Goal: Task Accomplishment & Management: Manage account settings

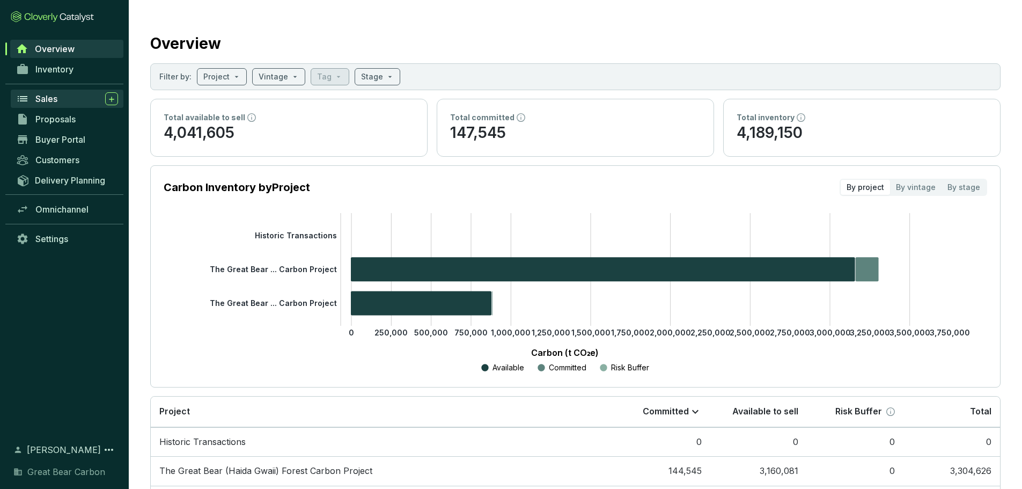
click at [38, 101] on span "Sales" at bounding box center [46, 98] width 22 height 11
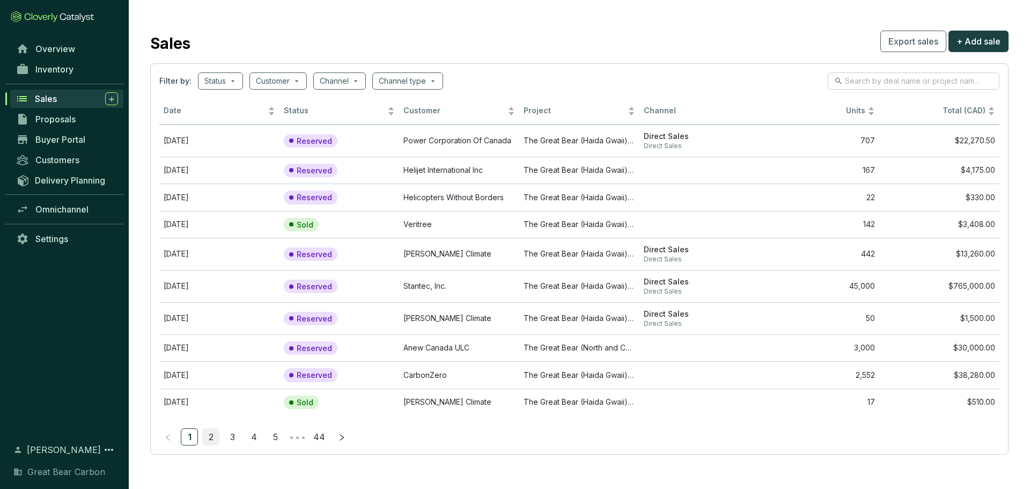
click at [218, 440] on link "2" at bounding box center [211, 437] width 16 height 16
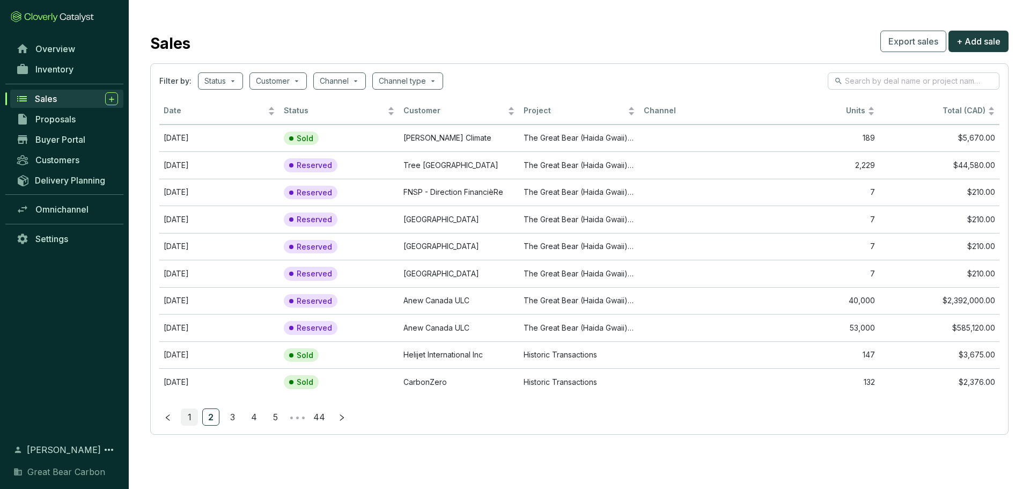
click at [193, 420] on link "1" at bounding box center [189, 417] width 16 height 16
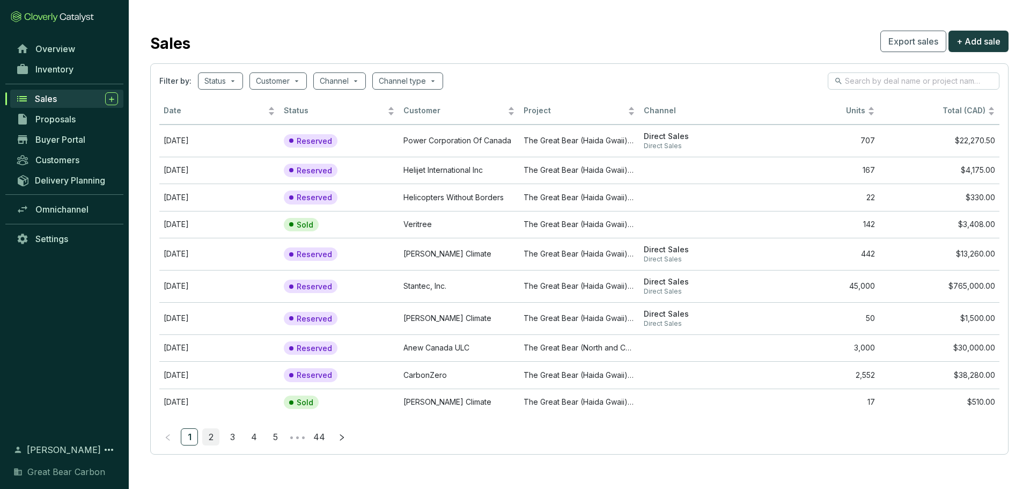
click at [209, 441] on link "2" at bounding box center [211, 437] width 16 height 16
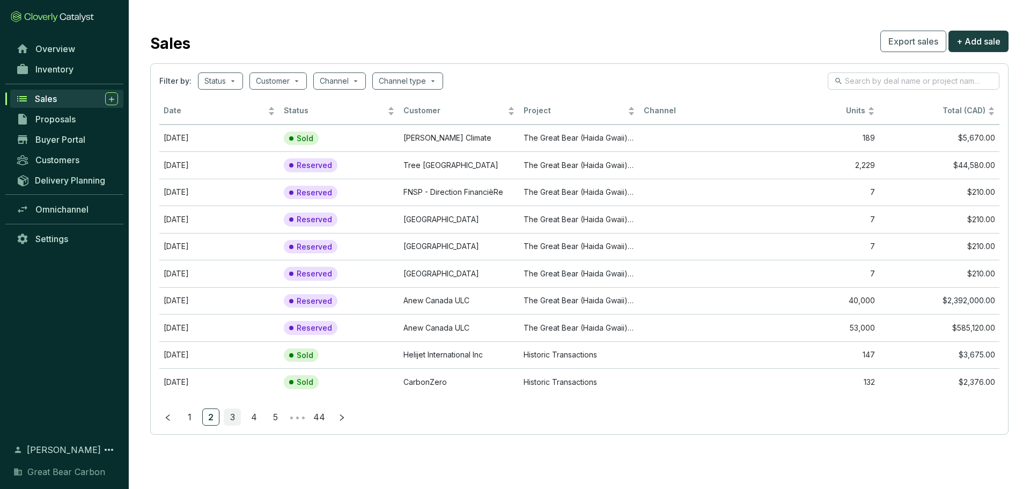
click at [231, 418] on link "3" at bounding box center [232, 417] width 16 height 16
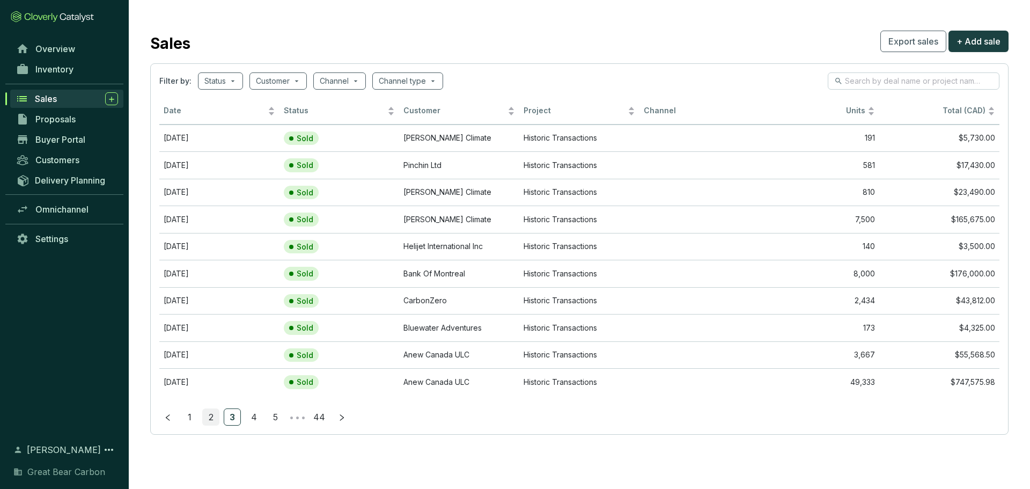
click at [213, 418] on link "2" at bounding box center [211, 417] width 16 height 16
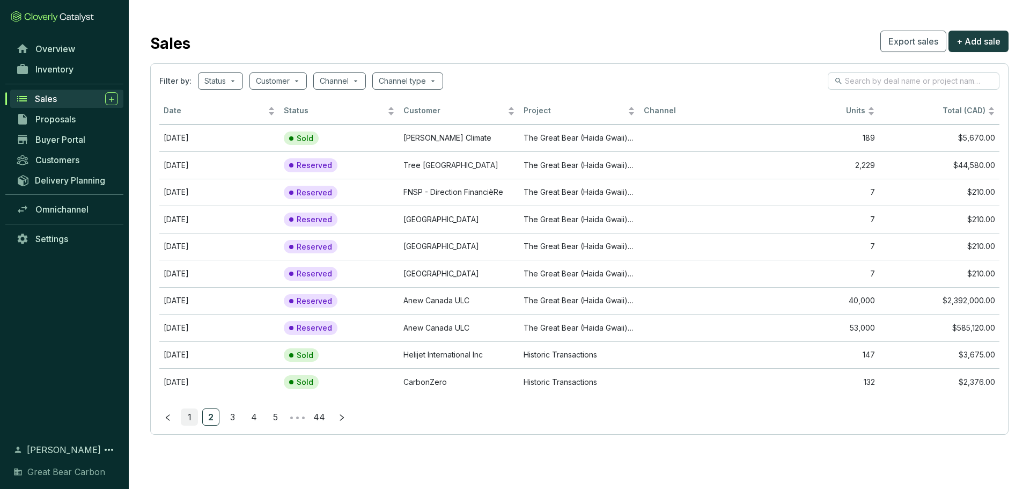
click at [193, 420] on link "1" at bounding box center [189, 417] width 16 height 16
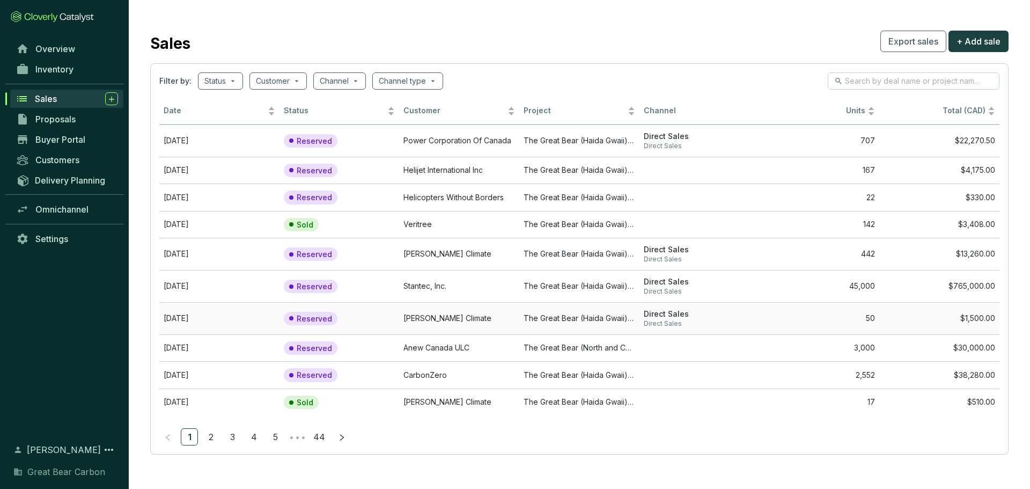
click at [525, 318] on td "The Great Bear (Haida Gwaii) Forest Carbon Project" at bounding box center [580, 318] width 120 height 32
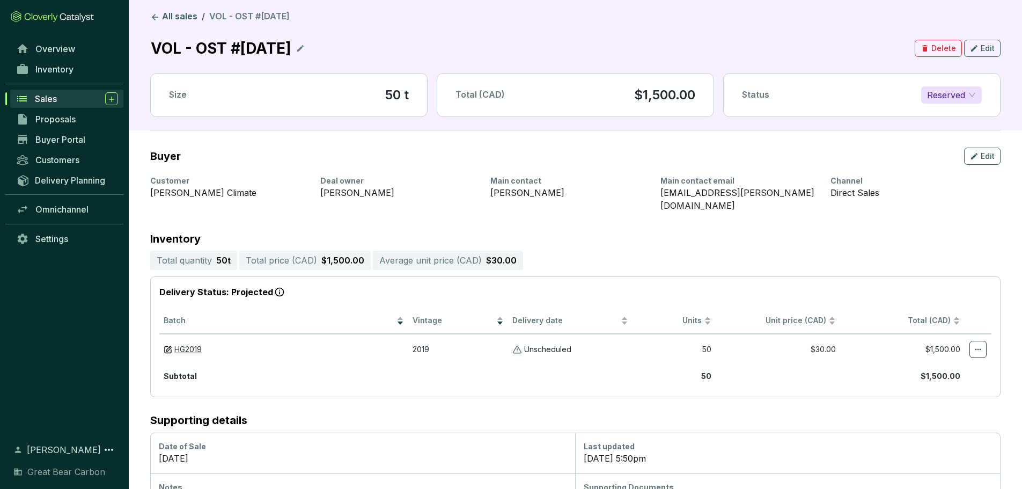
click at [65, 99] on div "Sales" at bounding box center [76, 98] width 83 height 13
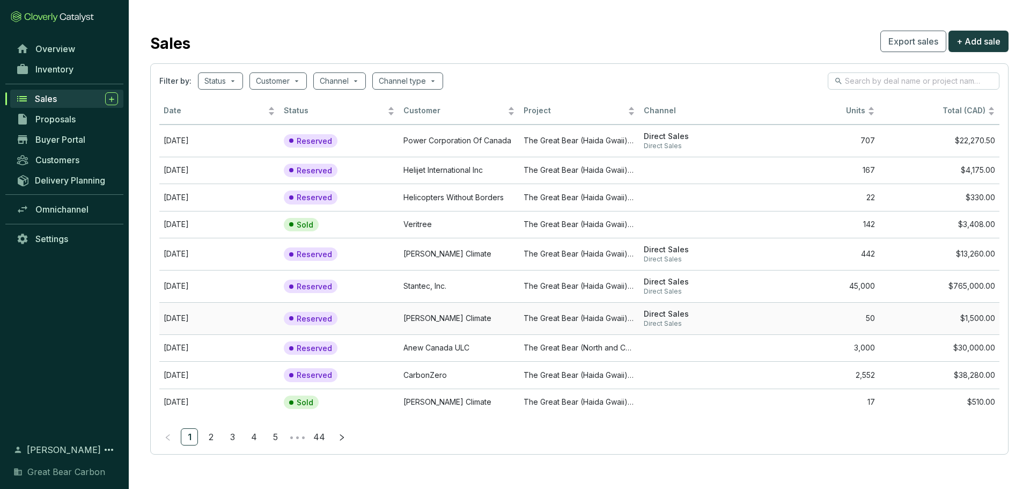
click at [539, 324] on td "The Great Bear (Haida Gwaii) Forest Carbon Project" at bounding box center [580, 318] width 120 height 32
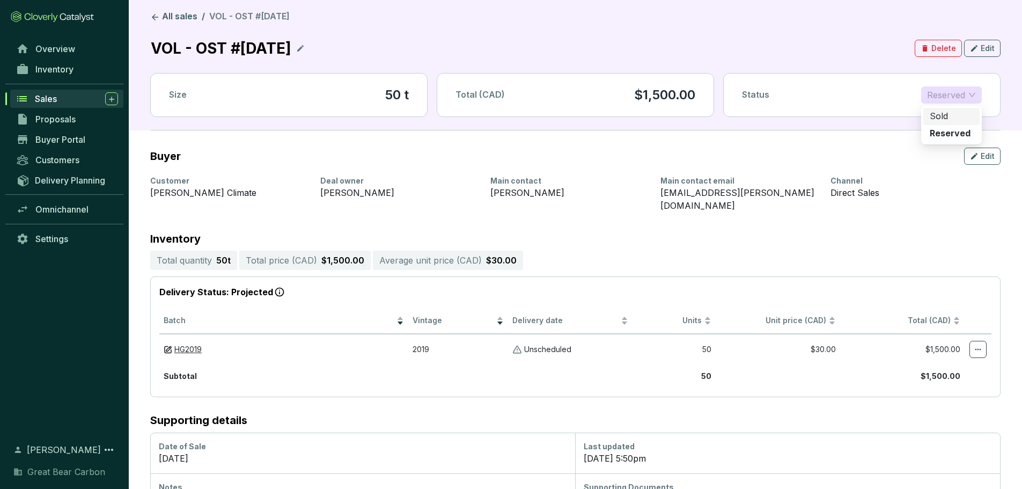
click at [959, 96] on span "Reserved" at bounding box center [951, 95] width 49 height 16
click at [948, 119] on div "Sold" at bounding box center [951, 117] width 43 height 12
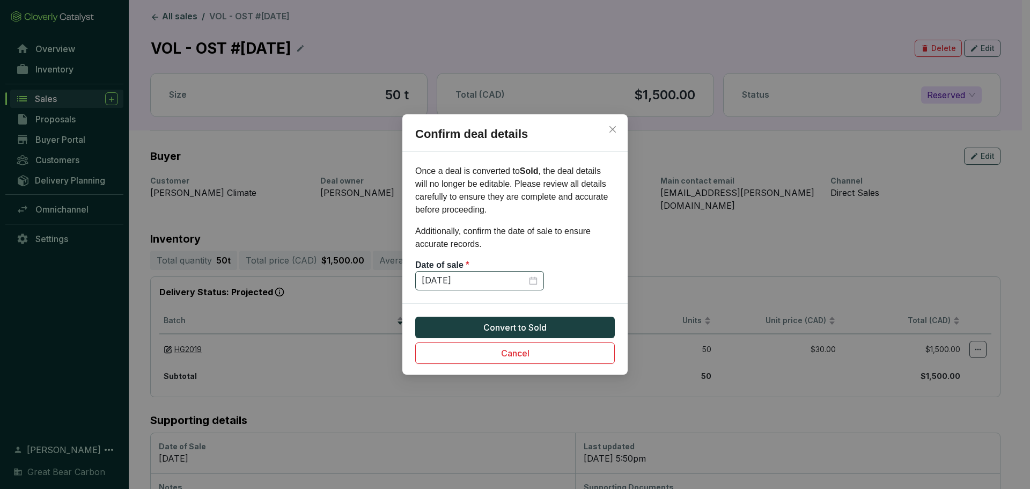
click at [532, 282] on div "[DATE]" at bounding box center [480, 281] width 116 height 12
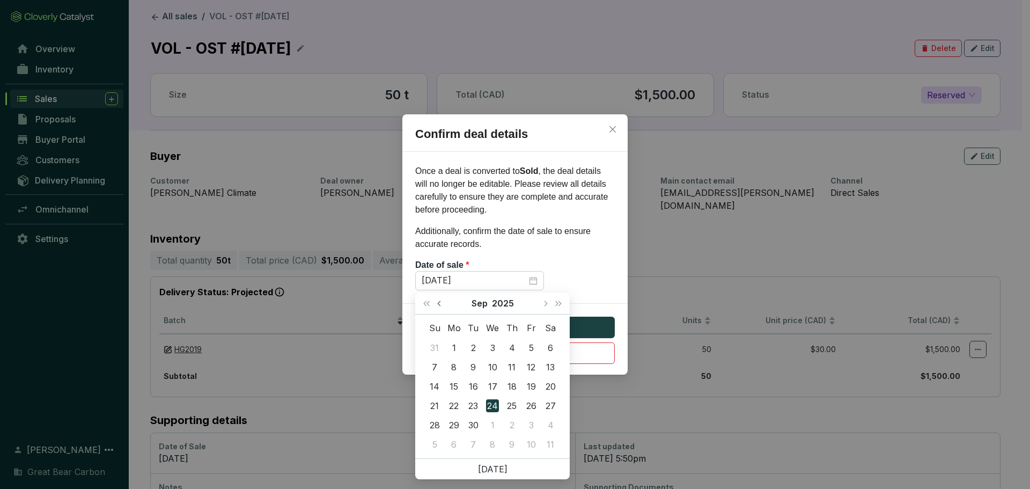
click at [441, 303] on span "Previous month (PageUp)" at bounding box center [439, 303] width 5 height 5
type input "[DATE]"
click at [535, 425] on div "29" at bounding box center [531, 425] width 13 height 13
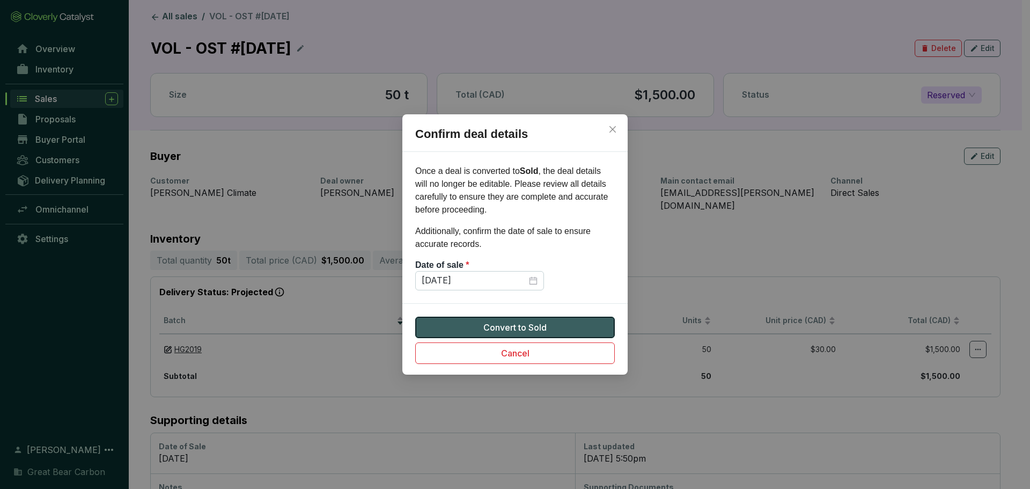
click at [547, 323] on span "Convert to Sold" at bounding box center [515, 327] width 63 height 13
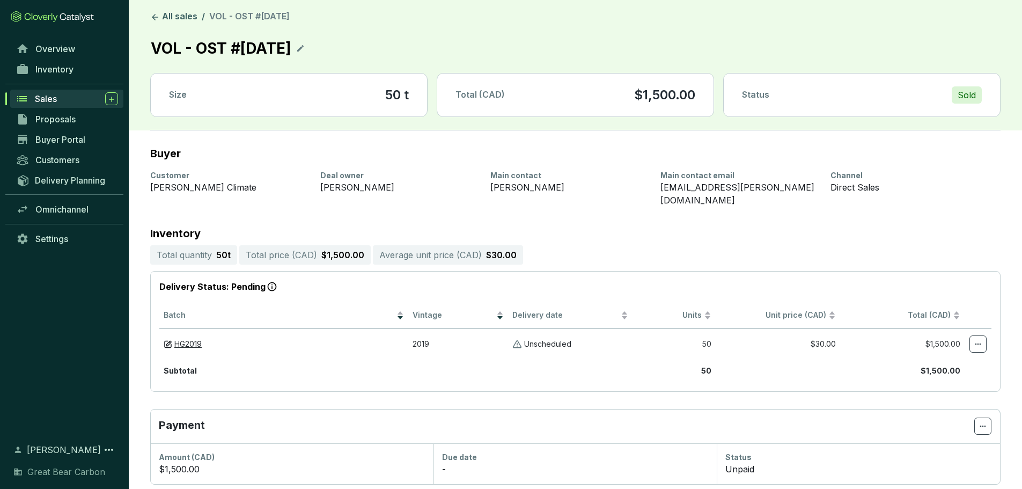
click at [59, 102] on div "Sales" at bounding box center [76, 98] width 83 height 13
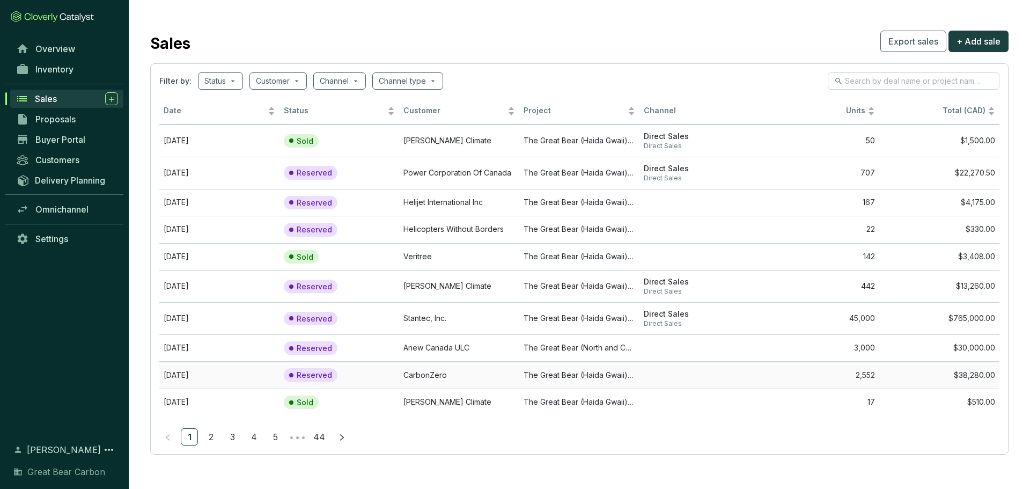
click at [472, 387] on td "CarbonZero" at bounding box center [459, 374] width 120 height 27
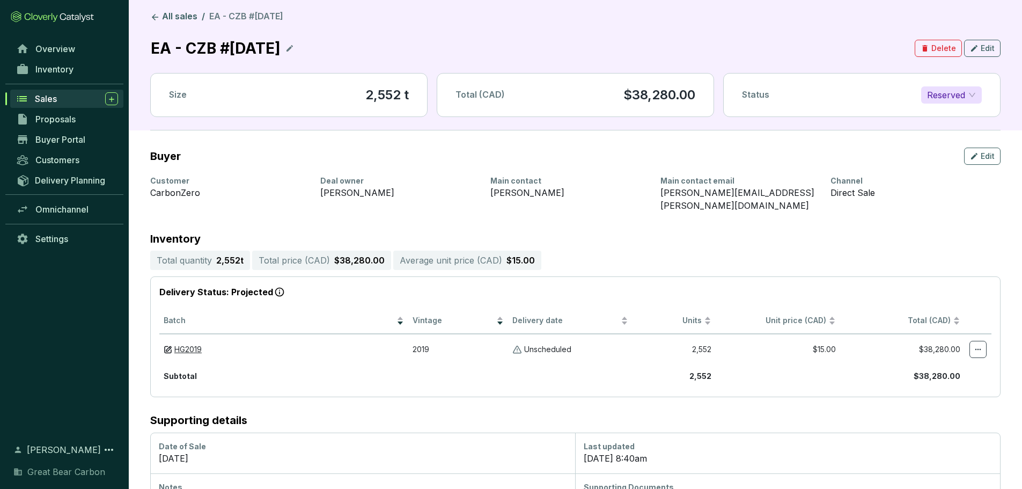
click at [959, 93] on span "Reserved" at bounding box center [951, 95] width 49 height 16
click at [947, 115] on p "Sold" at bounding box center [939, 117] width 18 height 12
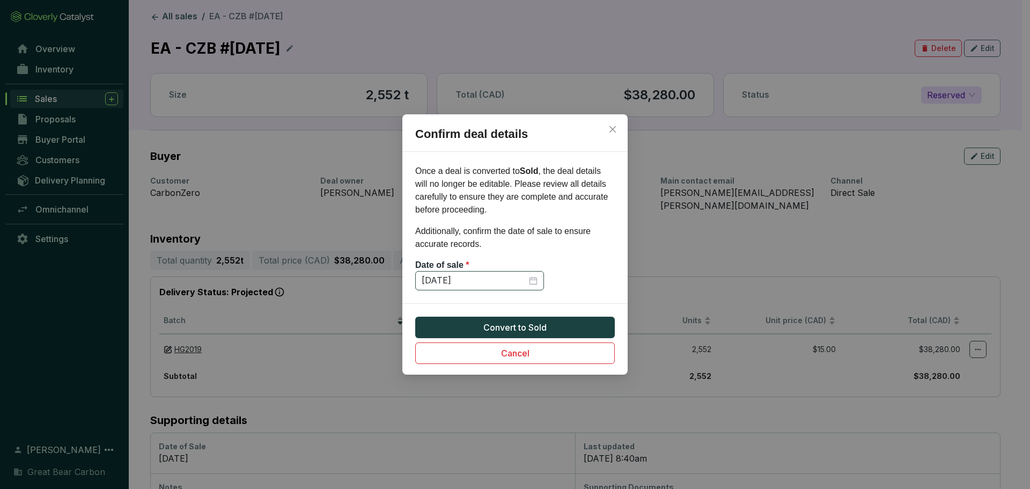
click at [538, 284] on div "[DATE]" at bounding box center [479, 280] width 129 height 19
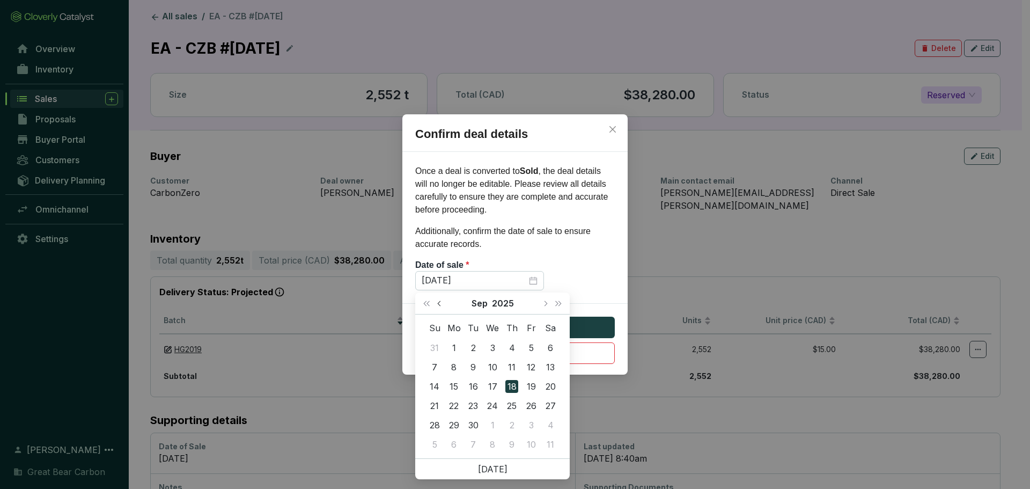
click at [434, 308] on button "Previous month (PageUp)" at bounding box center [441, 302] width 14 height 21
type input "[DATE]"
click at [526, 426] on div "29" at bounding box center [531, 425] width 13 height 13
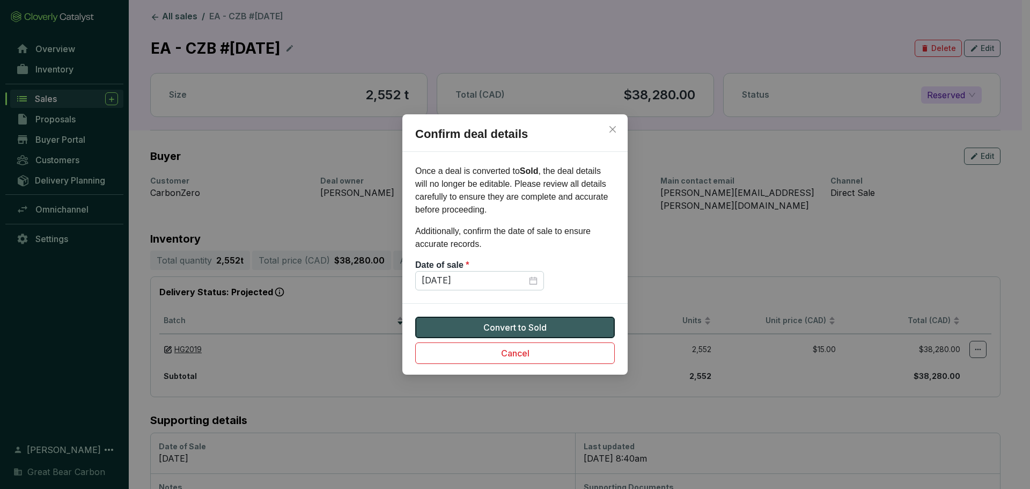
click at [507, 327] on span "Convert to Sold" at bounding box center [515, 327] width 63 height 13
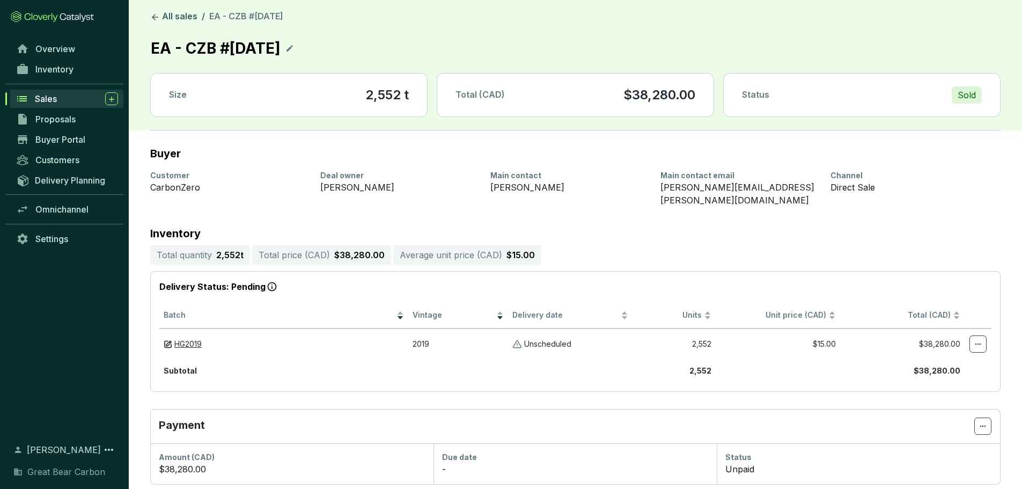
click at [48, 91] on link "Sales" at bounding box center [66, 99] width 113 height 18
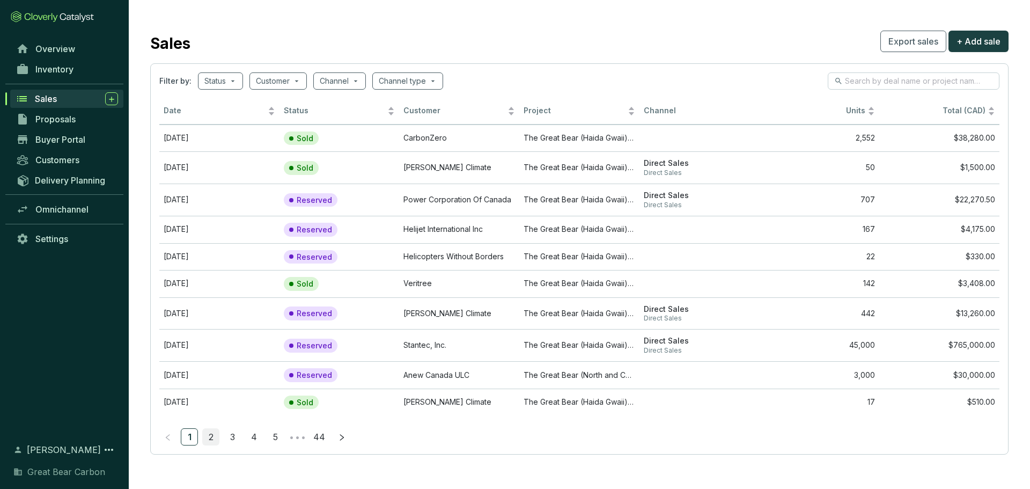
click at [205, 438] on link "2" at bounding box center [211, 437] width 16 height 16
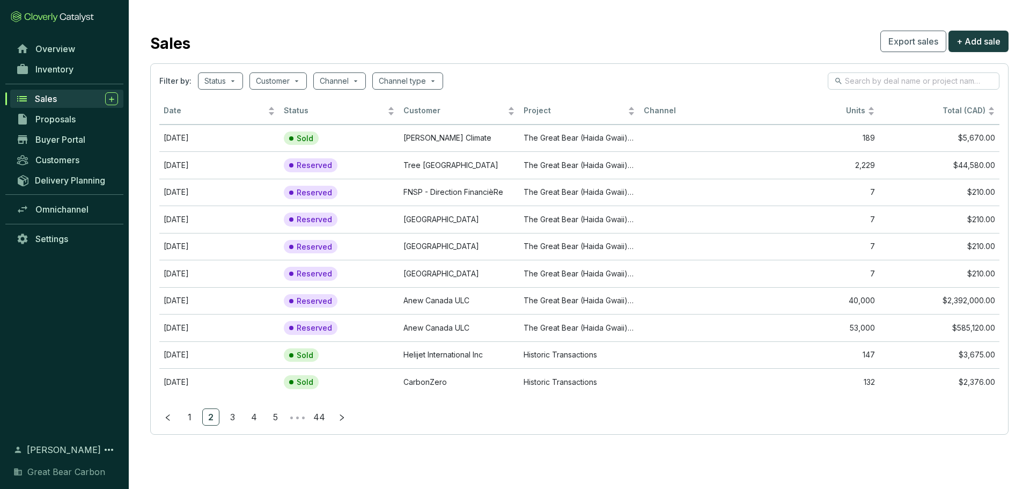
click at [205, 438] on section "Sales Export sales + Add sale Filter by: Status Customer Channel Channel type D…" at bounding box center [580, 231] width 902 height 463
click at [237, 423] on link "3" at bounding box center [232, 417] width 16 height 16
